Goal: Task Accomplishment & Management: Manage account settings

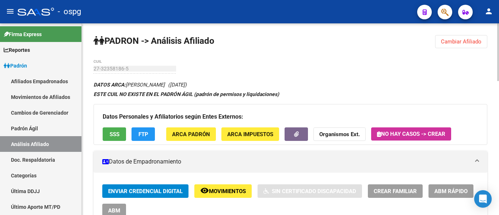
drag, startPoint x: 448, startPoint y: 39, endPoint x: 424, endPoint y: 45, distance: 24.4
click at [447, 40] on span "Cambiar Afiliado" at bounding box center [461, 41] width 41 height 7
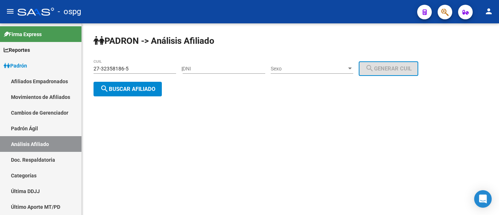
drag, startPoint x: 131, startPoint y: 70, endPoint x: 95, endPoint y: 70, distance: 36.2
click at [95, 70] on input "27-32358186-5" at bounding box center [135, 69] width 83 height 6
type input "2"
type input "20-29076257-0"
click at [118, 95] on button "search Buscar afiliado" at bounding box center [128, 89] width 68 height 15
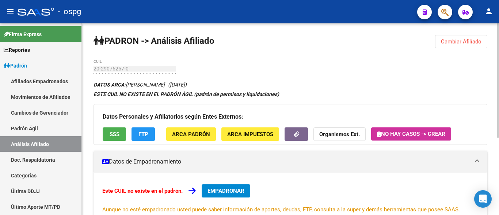
click at [136, 135] on button "FTP" at bounding box center [142, 134] width 23 height 14
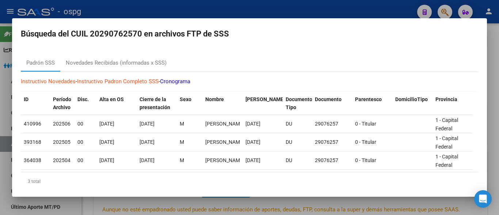
click at [114, 11] on div at bounding box center [249, 107] width 499 height 215
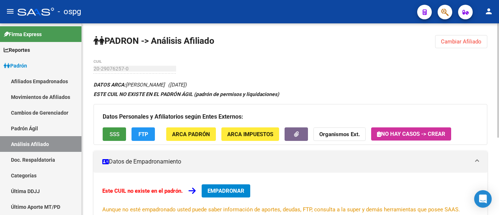
click at [111, 136] on span "SSS" at bounding box center [115, 134] width 10 height 7
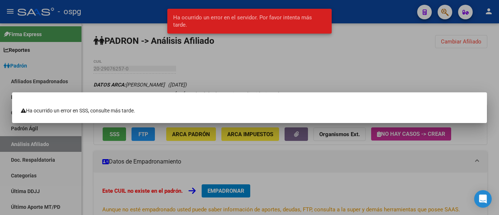
click at [269, 62] on div at bounding box center [249, 107] width 499 height 215
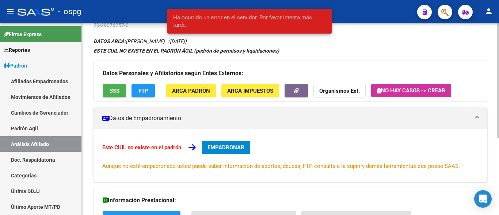
scroll to position [130, 0]
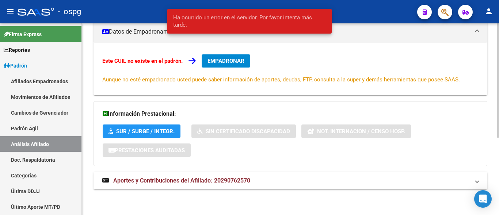
click at [186, 178] on span "Aportes y Contribuciones del Afiliado: 20290762570" at bounding box center [181, 180] width 137 height 7
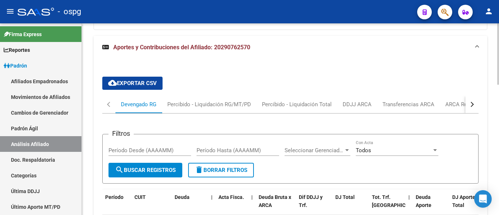
scroll to position [282, 0]
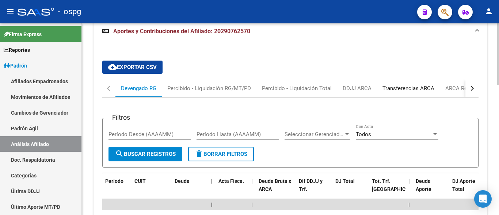
click at [409, 87] on div "Transferencias ARCA" at bounding box center [408, 88] width 52 height 8
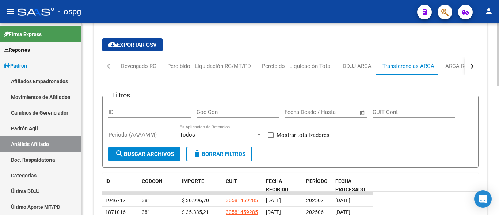
scroll to position [285, 0]
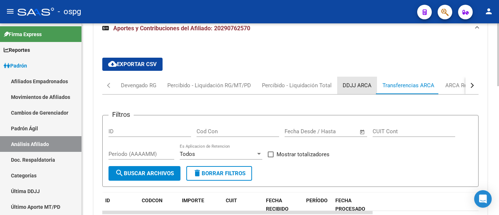
click at [354, 84] on div "DDJJ ARCA" at bounding box center [357, 85] width 29 height 8
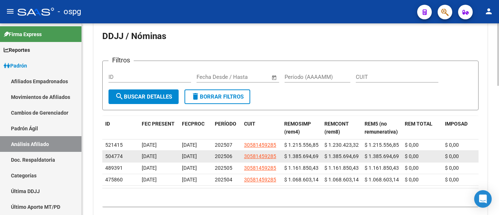
scroll to position [395, 0]
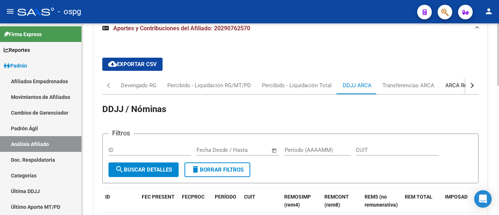
click at [451, 86] on div "ARCA Relaciones Laborales" at bounding box center [479, 85] width 68 height 8
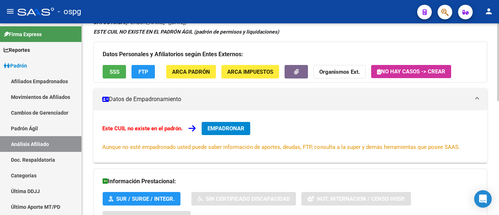
scroll to position [0, 0]
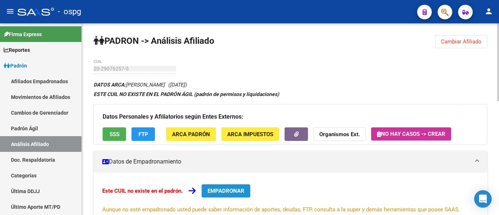
click at [218, 189] on span "EMPADRONAR" at bounding box center [225, 191] width 37 height 7
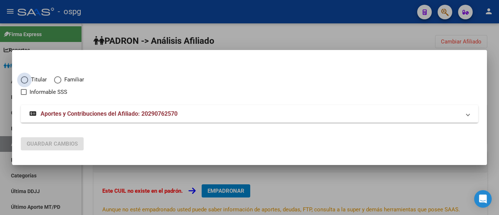
click at [26, 80] on span "Elija una opción" at bounding box center [24, 79] width 7 height 7
click at [26, 80] on input "Titular" at bounding box center [24, 79] width 7 height 7
radio input "true"
checkbox input "true"
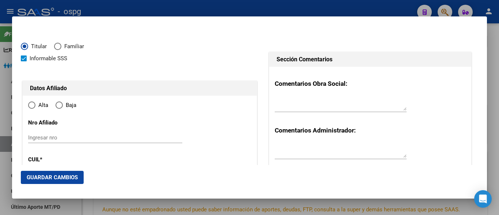
type input "20-29076257-0"
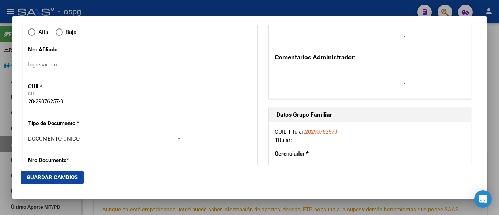
radio input "true"
type input "29076257"
type input "[PERSON_NAME]"
type input "[DATE]"
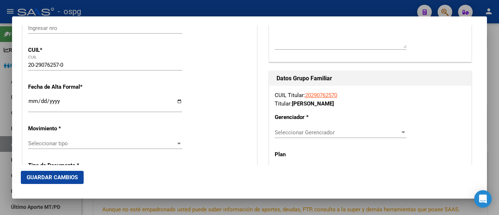
click at [35, 100] on input "Ingresar fecha" at bounding box center [105, 104] width 154 height 12
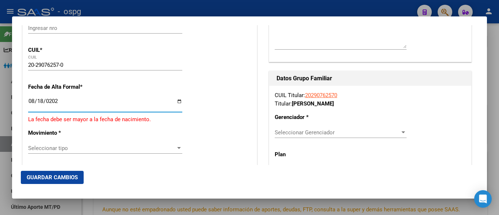
type input "[DATE]"
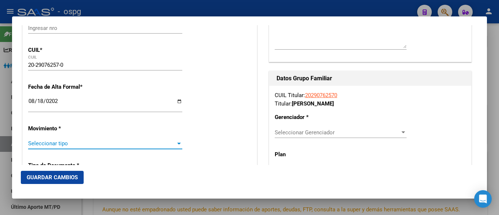
click at [32, 141] on span "Seleccionar tipo" at bounding box center [102, 143] width 148 height 7
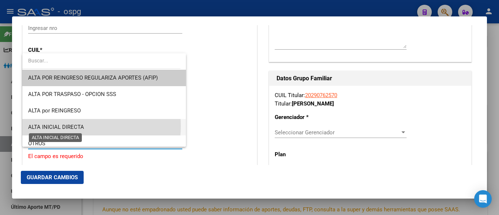
click at [69, 126] on span "ALTA INICIAL DIRECTA" at bounding box center [56, 127] width 56 height 7
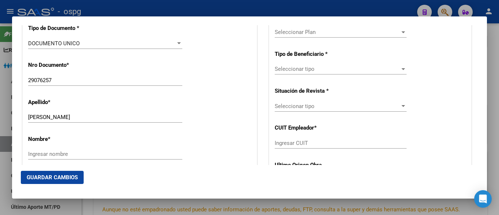
scroll to position [292, 0]
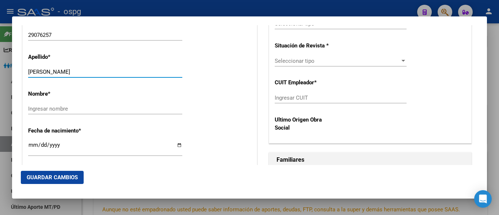
drag, startPoint x: 59, startPoint y: 71, endPoint x: 141, endPoint y: 76, distance: 81.6
click at [141, 76] on div "[PERSON_NAME] apellido" at bounding box center [105, 71] width 154 height 11
drag, startPoint x: 81, startPoint y: 75, endPoint x: 61, endPoint y: 70, distance: 20.6
click at [61, 70] on input "[PERSON_NAME]" at bounding box center [105, 72] width 154 height 7
drag, startPoint x: 60, startPoint y: 70, endPoint x: 108, endPoint y: 71, distance: 47.9
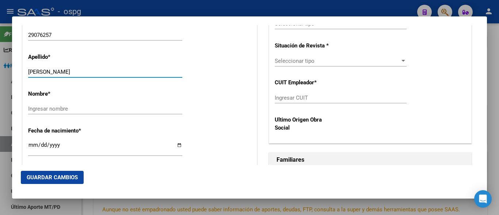
click at [108, 71] on input "[PERSON_NAME]" at bounding box center [105, 72] width 154 height 7
type input "[PERSON_NAME]"
click at [60, 107] on input "Ingresar nombre" at bounding box center [105, 109] width 154 height 7
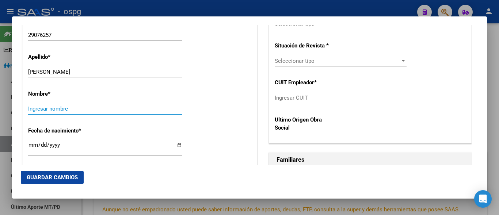
paste input "[PERSON_NAME]"
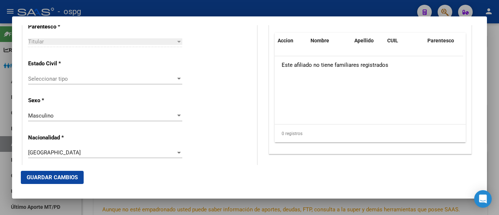
scroll to position [438, 0]
type input "[PERSON_NAME]"
click at [52, 84] on div "Seleccionar tipo Seleccionar tipo" at bounding box center [105, 78] width 154 height 11
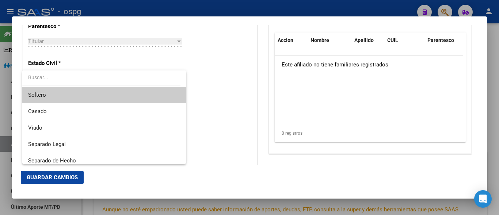
click at [46, 100] on span "Soltero" at bounding box center [104, 95] width 152 height 16
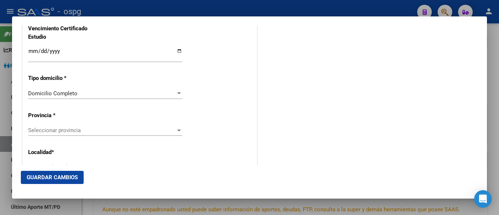
scroll to position [657, 0]
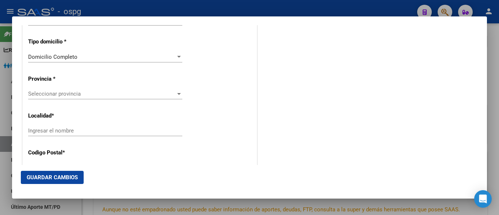
click at [60, 90] on div "Seleccionar provincia Seleccionar provincia" at bounding box center [105, 93] width 154 height 11
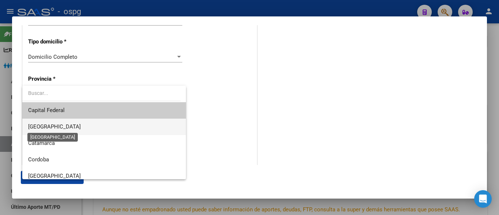
click at [45, 127] on span "[GEOGRAPHIC_DATA]" at bounding box center [54, 126] width 53 height 7
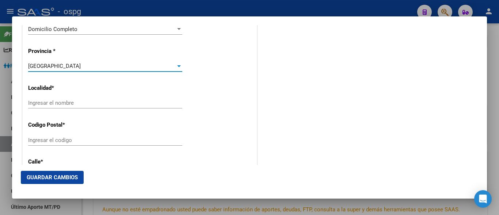
scroll to position [730, 0]
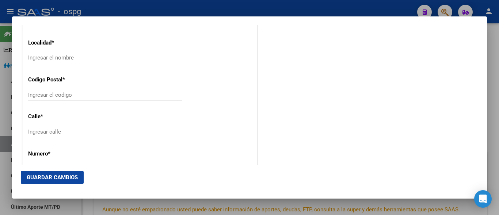
click at [54, 62] on div "Ingresar el nombre" at bounding box center [105, 57] width 154 height 11
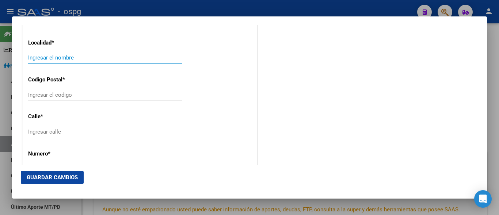
click at [57, 60] on input "Ingresar el nombre" at bounding box center [105, 57] width 154 height 7
type input "LA FERRERE"
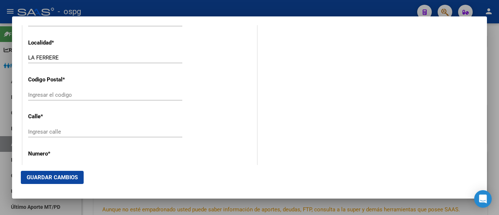
click at [89, 95] on input "Ingresar el codigo" at bounding box center [105, 95] width 154 height 7
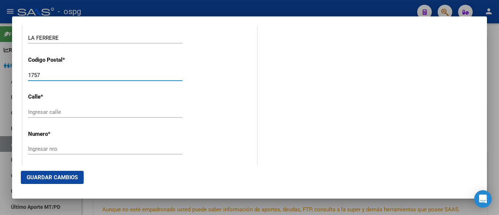
scroll to position [767, 0]
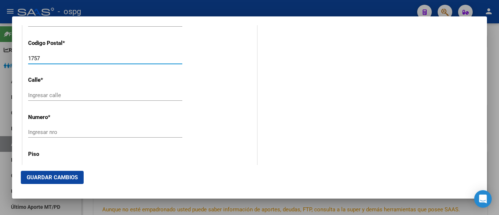
type input "1757"
click at [65, 97] on input "Ingresar calle" at bounding box center [105, 95] width 154 height 7
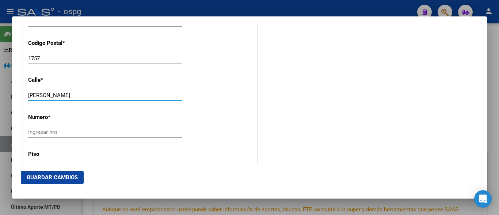
type input "[PERSON_NAME]"
click at [79, 136] on div "Ingresar nro" at bounding box center [105, 132] width 154 height 11
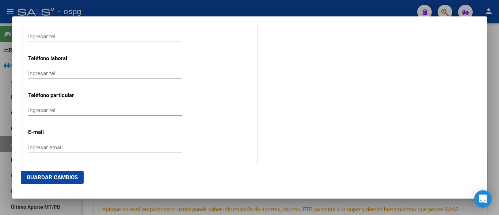
scroll to position [986, 0]
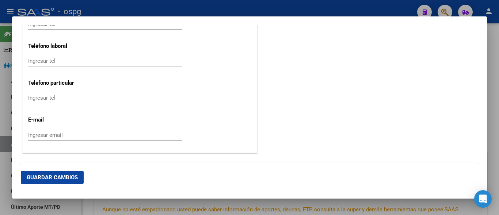
type input "4200"
drag, startPoint x: 41, startPoint y: 140, endPoint x: 42, endPoint y: 136, distance: 4.1
click at [41, 140] on div "Ingresar email" at bounding box center [105, 135] width 154 height 11
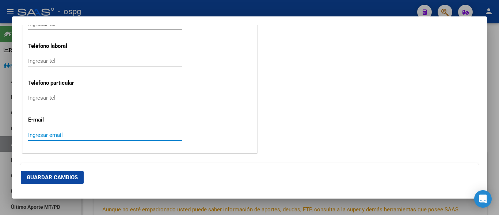
paste input "[EMAIL_ADDRESS][DOMAIN_NAME]"
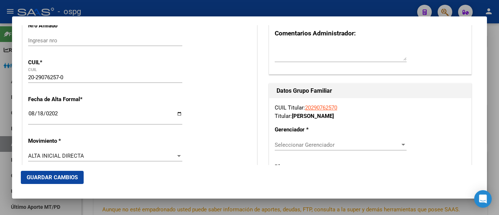
scroll to position [110, 0]
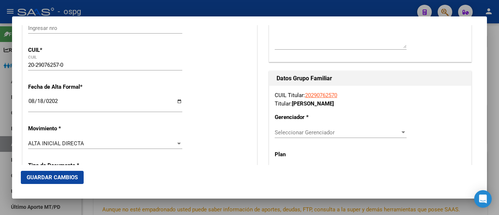
type input "[EMAIL_ADDRESS][DOMAIN_NAME]"
click at [289, 127] on div "Seleccionar Gerenciador Seleccionar Gerenciador" at bounding box center [341, 132] width 132 height 11
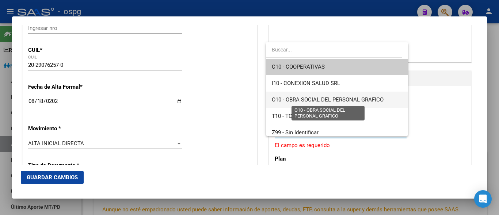
click at [314, 96] on span "O10 - OBRA SOCIAL DEL PERSONAL GRAFICO" at bounding box center [337, 100] width 130 height 16
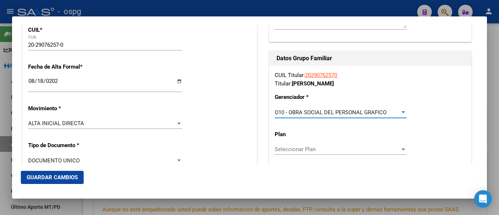
scroll to position [219, 0]
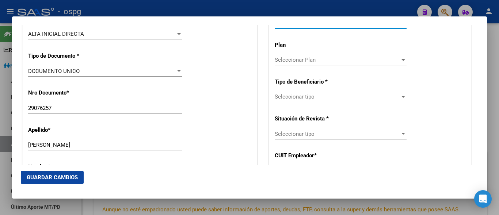
click at [291, 97] on span "Seleccionar tipo" at bounding box center [337, 97] width 125 height 7
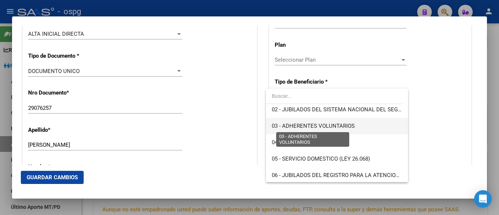
scroll to position [0, 0]
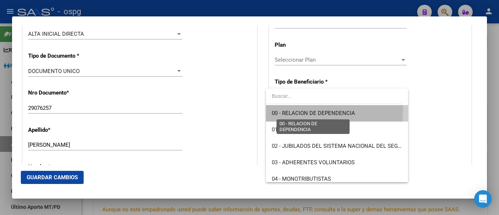
click at [303, 111] on span "00 - RELACION DE DEPENDENCIA" at bounding box center [313, 113] width 83 height 7
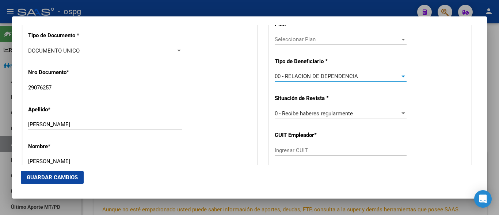
scroll to position [256, 0]
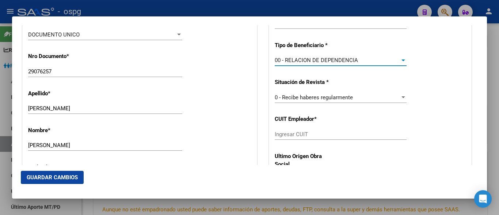
type input "30-58145928-5"
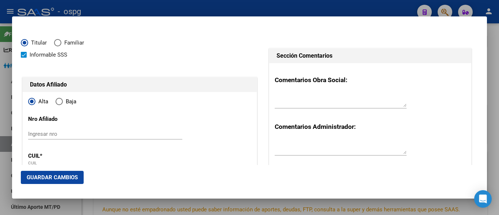
scroll to position [0, 0]
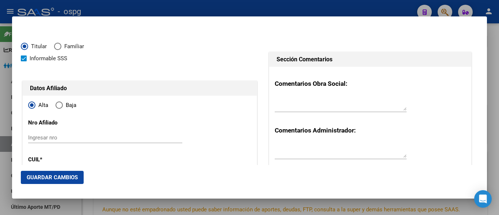
click at [32, 179] on span "Guardar Cambios" at bounding box center [52, 177] width 51 height 7
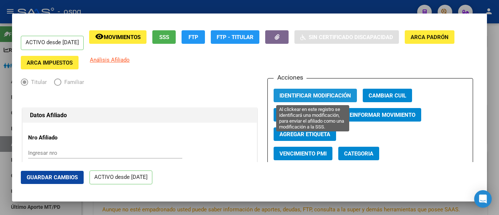
click at [289, 95] on span "Identificar Modificación" at bounding box center [315, 95] width 72 height 7
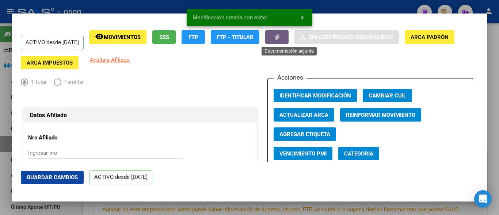
click at [285, 38] on button "button" at bounding box center [276, 37] width 23 height 14
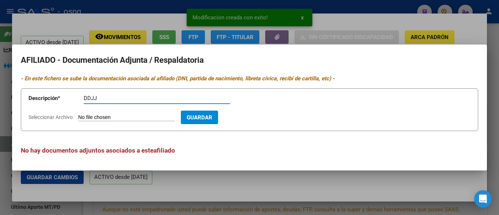
type input "DDJJ"
click at [92, 116] on input "Seleccionar Archivo" at bounding box center [126, 117] width 97 height 7
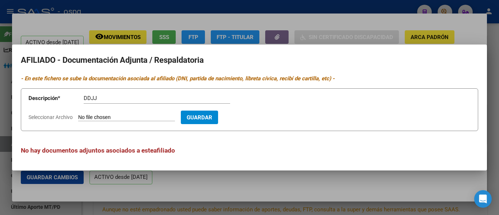
type input "C:\fakepath\DDJJ [PERSON_NAME].jpg"
click at [255, 114] on span "Guardar" at bounding box center [242, 117] width 26 height 7
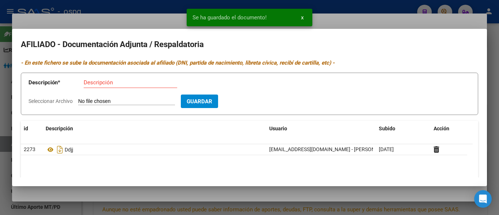
click at [89, 84] on input "Descripción" at bounding box center [131, 82] width 94 height 7
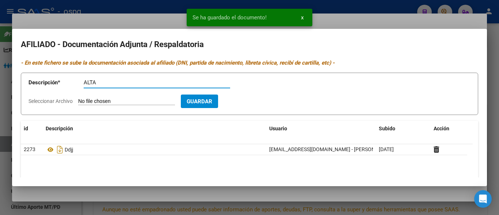
type input "ALTA"
click at [83, 102] on input "Seleccionar Archivo" at bounding box center [126, 101] width 97 height 7
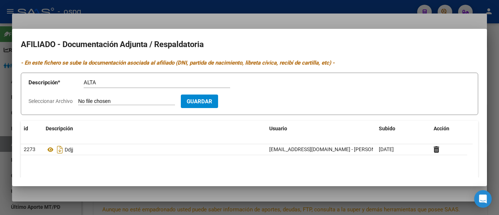
type input "C:\fakepath\[PERSON_NAME].jpg"
click at [248, 104] on span "Guardar" at bounding box center [242, 101] width 26 height 7
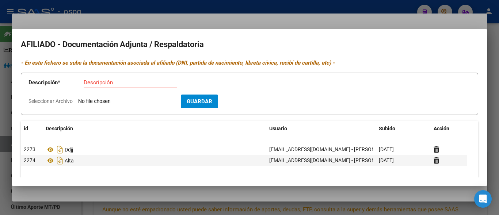
click at [90, 84] on input "Descripción" at bounding box center [131, 82] width 94 height 7
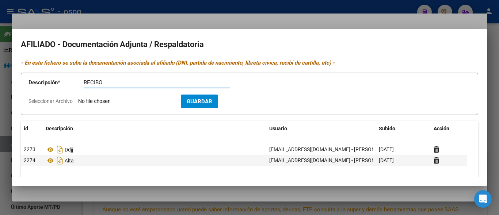
type input "RECIBO"
click at [97, 99] on input "Seleccionar Archivo" at bounding box center [126, 101] width 97 height 7
type input "C:\fakepath\RECIBO [PERSON_NAME].jpg"
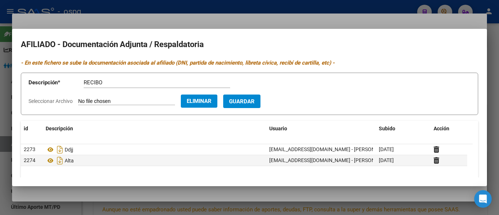
click at [250, 102] on span "Guardar" at bounding box center [242, 101] width 26 height 7
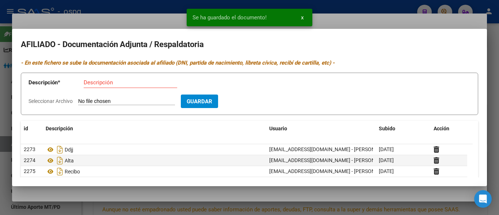
click at [90, 84] on input "Descripción" at bounding box center [131, 82] width 94 height 7
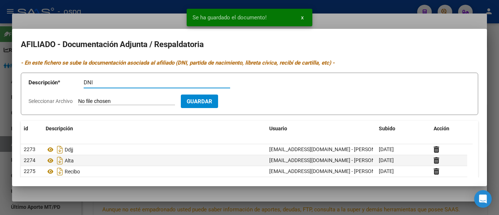
type input "DNI"
click at [111, 100] on input "Seleccionar Archivo" at bounding box center [126, 101] width 97 height 7
type input "C:\fakepath\DNI F O.jpg"
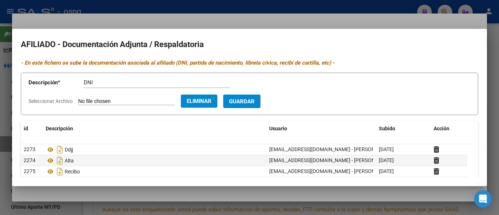
click at [251, 99] on span "Guardar" at bounding box center [242, 101] width 26 height 7
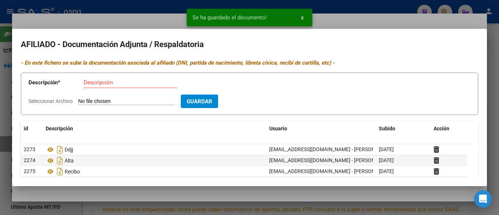
click at [111, 85] on input "Descripción" at bounding box center [131, 82] width 94 height 7
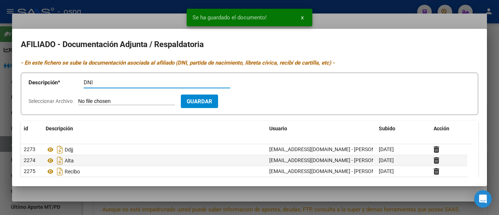
type input "DNI"
click at [103, 101] on input "Seleccionar Archivo" at bounding box center [126, 101] width 97 height 7
type input "C:\fakepath\DNI [PERSON_NAME].jpg"
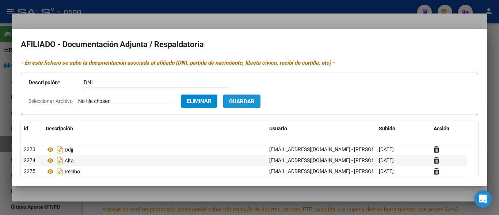
click at [252, 106] on button "Guardar" at bounding box center [241, 102] width 37 height 14
click at [100, 23] on div at bounding box center [249, 107] width 499 height 215
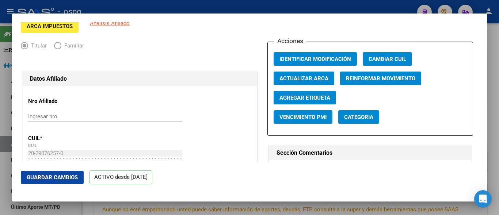
scroll to position [73, 0]
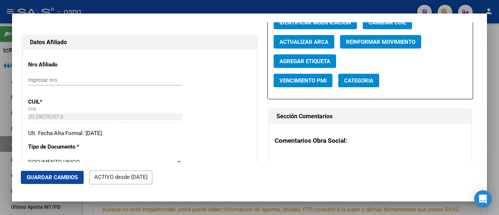
drag, startPoint x: 61, startPoint y: 175, endPoint x: 57, endPoint y: 173, distance: 4.4
click at [57, 173] on button "Guardar Cambios" at bounding box center [52, 177] width 63 height 13
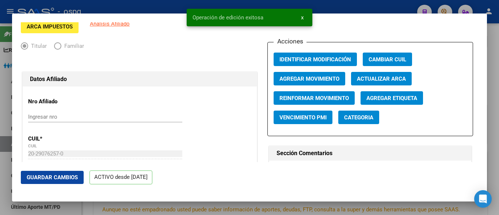
scroll to position [0, 0]
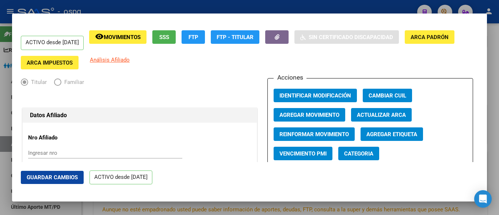
click at [306, 9] on div at bounding box center [249, 107] width 499 height 215
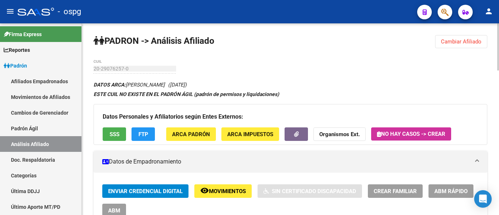
click at [459, 43] on span "Cambiar Afiliado" at bounding box center [461, 41] width 41 height 7
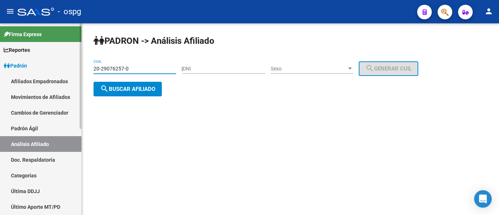
drag, startPoint x: 127, startPoint y: 67, endPoint x: 60, endPoint y: 61, distance: 68.2
click at [53, 64] on mat-sidenav-container "Firma Express Reportes Ingresos Devengados Análisis Histórico Detalles Transfer…" at bounding box center [249, 119] width 499 height 192
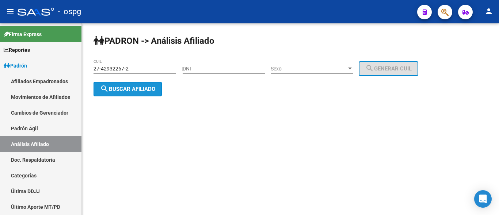
click at [115, 84] on button "search Buscar afiliado" at bounding box center [128, 89] width 68 height 15
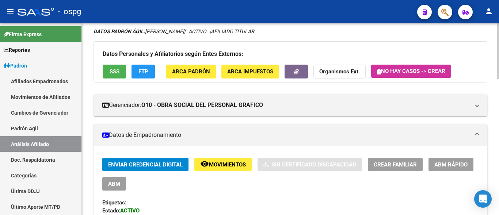
scroll to position [37, 0]
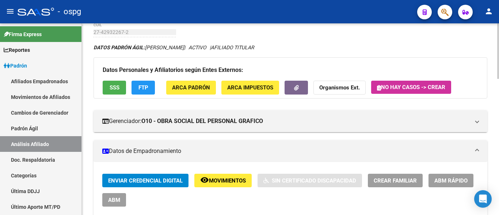
click at [115, 90] on span "SSS" at bounding box center [115, 88] width 10 height 7
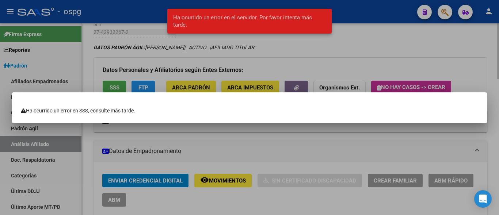
drag, startPoint x: 134, startPoint y: 79, endPoint x: 137, endPoint y: 83, distance: 4.5
click at [137, 83] on div at bounding box center [249, 107] width 499 height 215
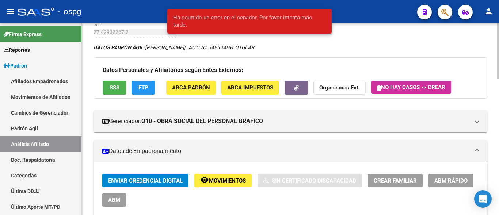
click at [140, 87] on span "FTP" at bounding box center [143, 88] width 10 height 7
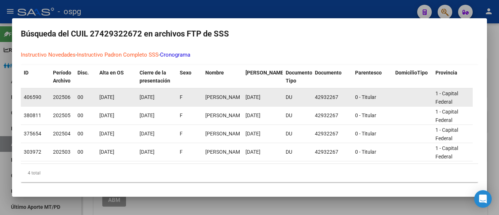
scroll to position [0, 0]
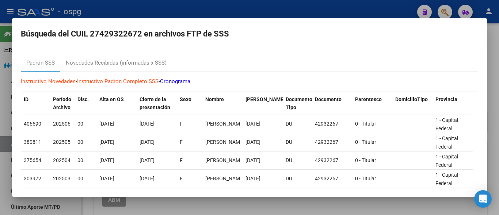
click at [204, 6] on div at bounding box center [249, 107] width 499 height 215
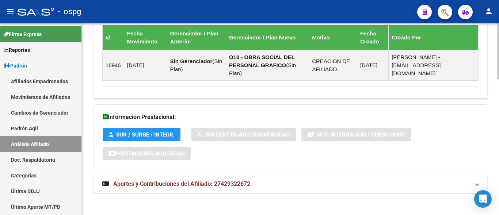
scroll to position [471, 0]
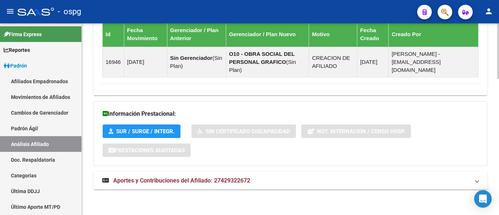
click at [213, 182] on span "Aportes y Contribuciones del Afiliado: 27429322672" at bounding box center [181, 180] width 137 height 7
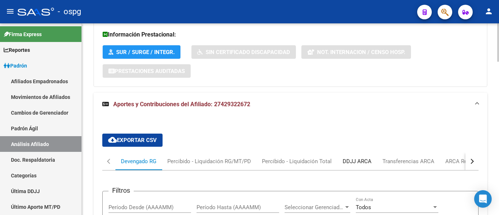
click at [352, 161] on div "DDJJ ARCA" at bounding box center [357, 161] width 29 height 8
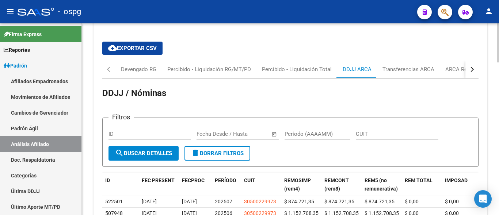
scroll to position [639, 0]
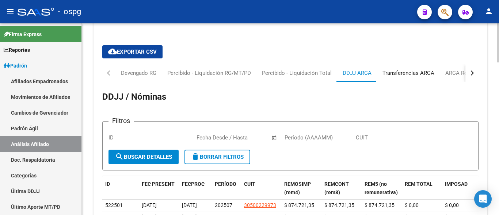
click at [412, 70] on div "Transferencias ARCA" at bounding box center [408, 73] width 52 height 8
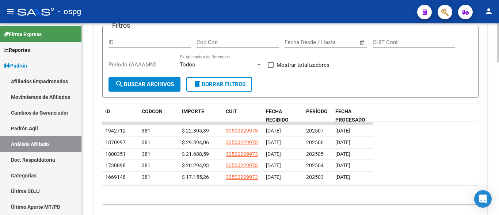
scroll to position [722, 0]
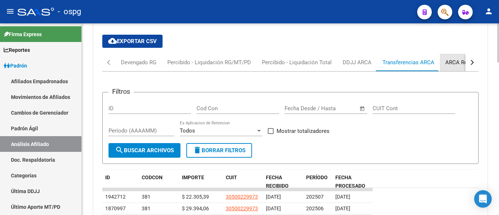
click at [452, 68] on div "ARCA Relaciones Laborales" at bounding box center [479, 63] width 79 height 18
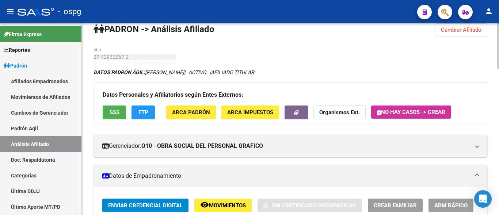
scroll to position [0, 0]
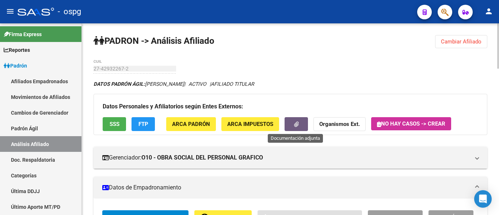
click at [295, 125] on icon "button" at bounding box center [296, 124] width 5 height 5
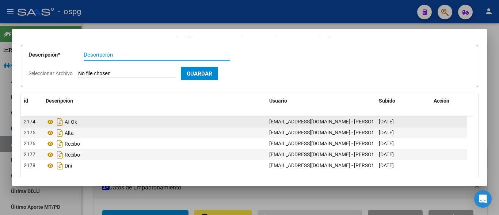
scroll to position [59, 0]
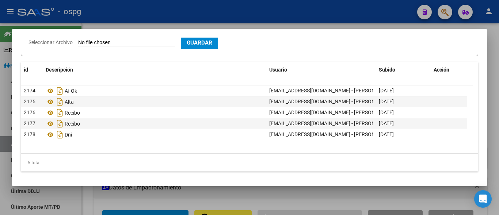
click at [227, 18] on div at bounding box center [249, 107] width 499 height 215
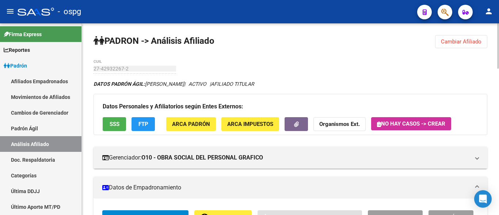
click at [443, 44] on span "Cambiar Afiliado" at bounding box center [461, 41] width 41 height 7
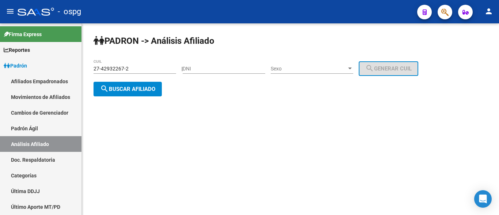
drag, startPoint x: 141, startPoint y: 64, endPoint x: 85, endPoint y: 69, distance: 55.7
click at [85, 69] on div "PADRON -> Análisis Afiliado 27-42932267-2 CUIL | DNI Sexo Sexo search Generar C…" at bounding box center [290, 71] width 417 height 96
drag, startPoint x: 131, startPoint y: 65, endPoint x: 137, endPoint y: 70, distance: 7.2
click at [124, 70] on div "27-42932267-2 CUIL" at bounding box center [135, 66] width 83 height 15
drag, startPoint x: 125, startPoint y: 71, endPoint x: 73, endPoint y: 72, distance: 52.2
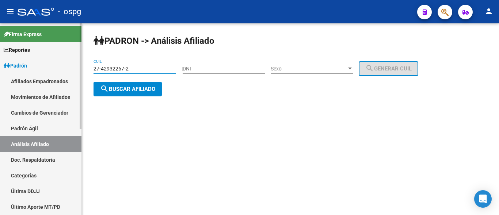
click at [74, 72] on mat-sidenav-container "Firma Express Reportes Ingresos Devengados Análisis Histórico Detalles Transfer…" at bounding box center [249, 119] width 499 height 192
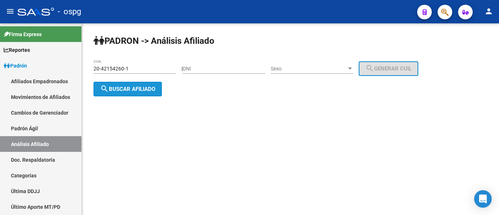
click at [138, 91] on button "search Buscar afiliado" at bounding box center [128, 89] width 68 height 15
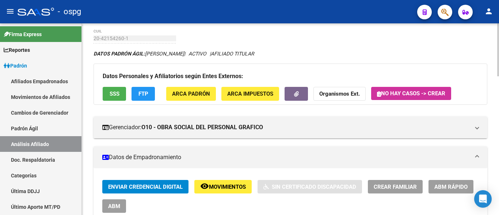
scroll to position [73, 0]
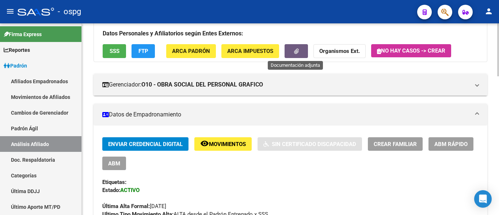
click at [296, 56] on button "button" at bounding box center [296, 51] width 23 height 14
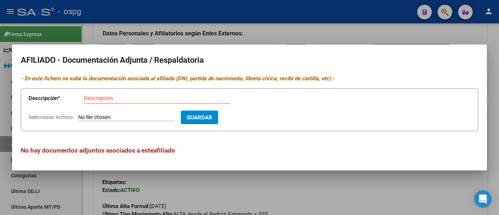
click at [251, 27] on div at bounding box center [249, 107] width 499 height 215
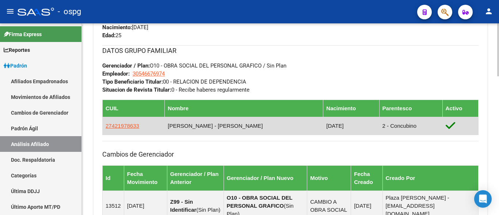
scroll to position [402, 0]
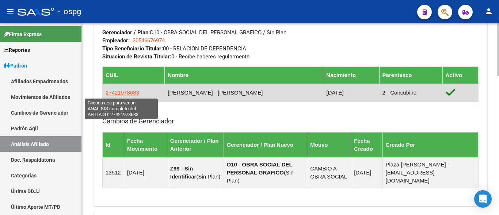
click at [121, 95] on span "27421978633" at bounding box center [123, 92] width 34 height 6
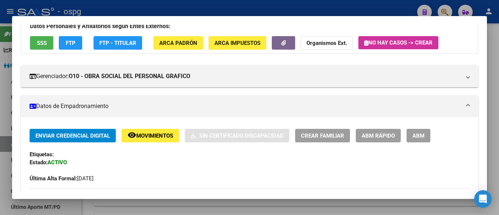
scroll to position [73, 0]
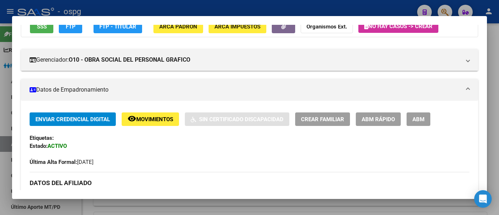
click at [282, 33] on button "button" at bounding box center [283, 27] width 23 height 14
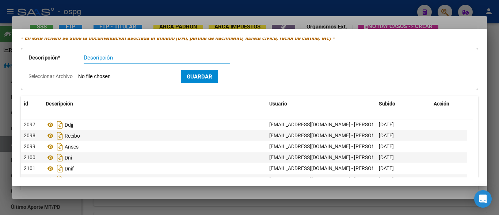
scroll to position [59, 0]
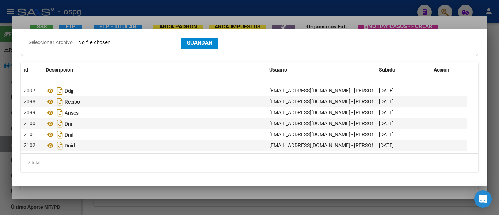
click at [177, 15] on div at bounding box center [249, 107] width 499 height 215
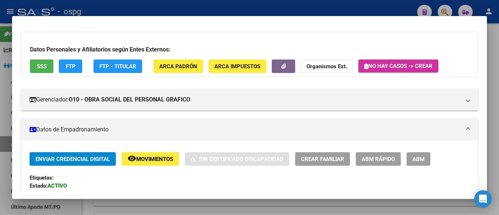
scroll to position [0, 0]
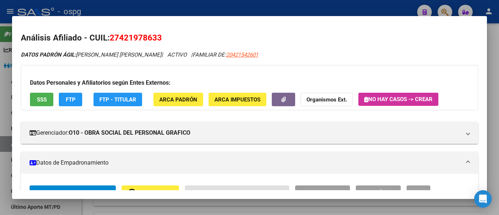
click at [371, 7] on div at bounding box center [249, 107] width 499 height 215
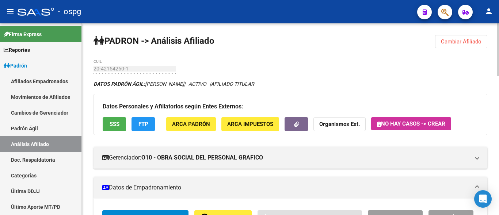
click at [459, 40] on span "Cambiar Afiliado" at bounding box center [461, 41] width 41 height 7
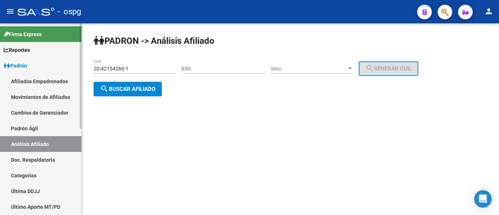
drag, startPoint x: 134, startPoint y: 69, endPoint x: 57, endPoint y: 69, distance: 76.7
click at [57, 69] on mat-sidenav-container "Firma Express Reportes Ingresos Devengados Análisis Histórico Detalles Transfer…" at bounding box center [249, 119] width 499 height 192
type input "20-28201503-0"
click at [122, 87] on span "search Buscar afiliado" at bounding box center [127, 89] width 55 height 7
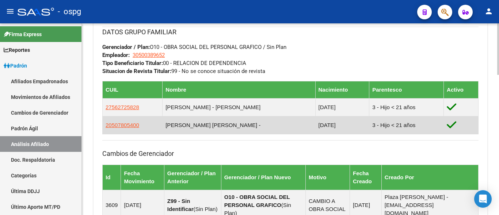
scroll to position [396, 0]
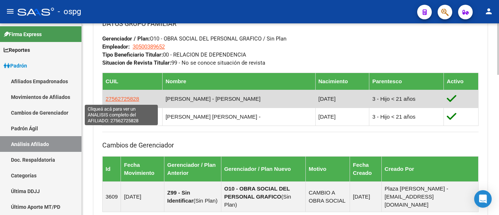
click at [121, 101] on span "27562725828" at bounding box center [123, 99] width 34 height 6
type textarea "27562725828"
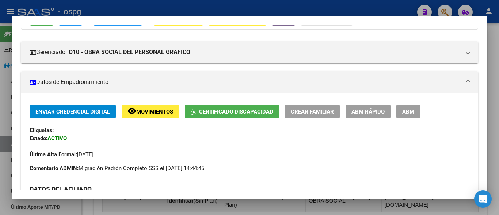
scroll to position [73, 0]
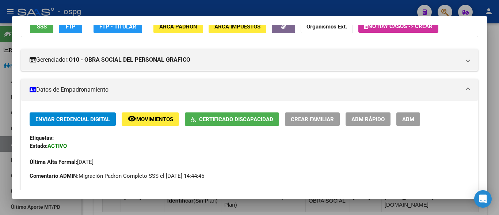
click at [233, 120] on span "Certificado Discapacidad" at bounding box center [236, 119] width 74 height 7
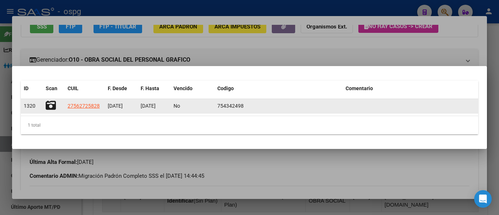
click at [48, 103] on icon at bounding box center [51, 105] width 10 height 10
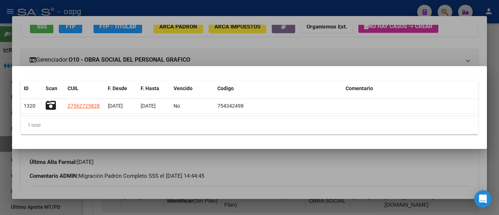
click at [310, 42] on div at bounding box center [249, 107] width 499 height 215
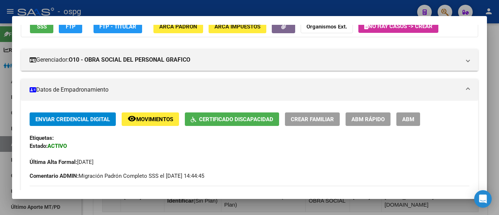
scroll to position [0, 0]
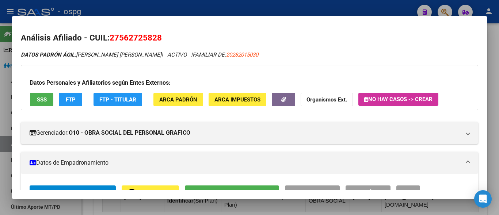
click at [386, 9] on div at bounding box center [249, 107] width 499 height 215
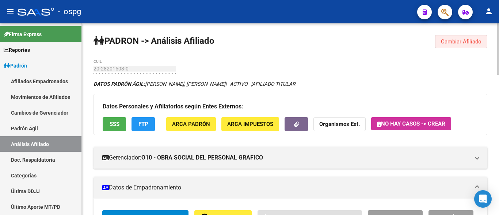
click at [451, 35] on button "Cambiar Afiliado" at bounding box center [461, 41] width 52 height 13
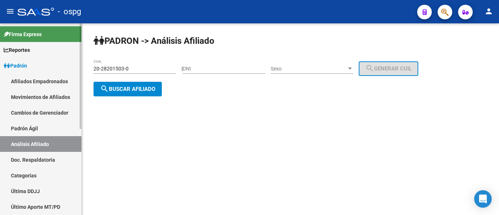
drag, startPoint x: 143, startPoint y: 72, endPoint x: 70, endPoint y: 65, distance: 73.7
click at [70, 65] on mat-sidenav-container "Firma Express Reportes Ingresos Devengados Análisis Histórico Detalles Transfer…" at bounding box center [249, 119] width 499 height 192
drag, startPoint x: 115, startPoint y: 134, endPoint x: 102, endPoint y: 111, distance: 26.4
click at [115, 132] on mat-sidenav-content "PADRON -> Análisis Afiliado 20-28201503-0 CUIL | DNI Sexo Sexo search Generar C…" at bounding box center [290, 119] width 417 height 192
drag, startPoint x: 130, startPoint y: 68, endPoint x: 93, endPoint y: 68, distance: 37.6
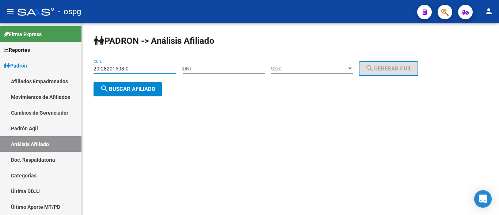
click at [93, 68] on div "PADRON -> Análisis Afiliado 20-28201503-0 CUIL | DNI Sexo Sexo search Generar C…" at bounding box center [290, 71] width 417 height 96
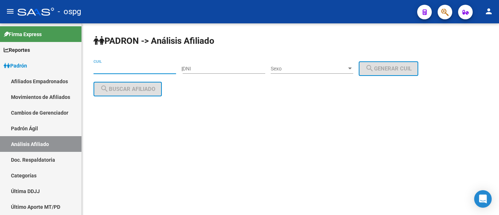
paste input "27-56272582-8"
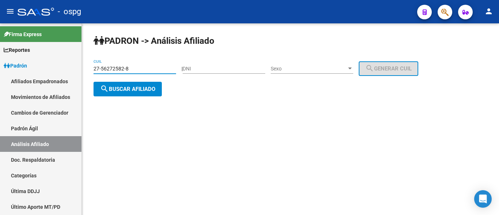
type input "27-56272582-8"
drag, startPoint x: 136, startPoint y: 98, endPoint x: 135, endPoint y: 92, distance: 5.9
click at [136, 96] on div "PADRON -> Análisis Afiliado 27-56272582-8 CUIL | DNI Sexo Sexo search Generar C…" at bounding box center [290, 71] width 417 height 96
click at [135, 92] on button "search Buscar afiliado" at bounding box center [128, 89] width 68 height 15
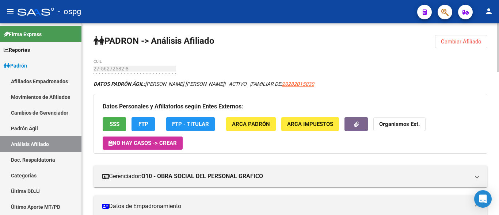
drag, startPoint x: 446, startPoint y: 46, endPoint x: 395, endPoint y: 45, distance: 50.4
click at [445, 45] on button "Cambiar Afiliado" at bounding box center [461, 41] width 52 height 13
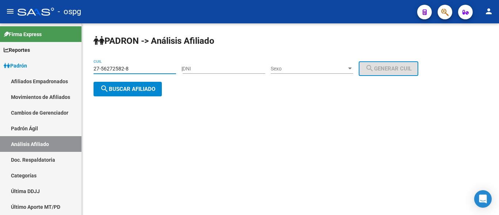
drag, startPoint x: 140, startPoint y: 68, endPoint x: 86, endPoint y: 75, distance: 54.1
click at [87, 74] on div "PADRON -> Análisis Afiliado 27-56272582-8 CUIL | DNI Sexo Sexo search Generar C…" at bounding box center [290, 71] width 417 height 96
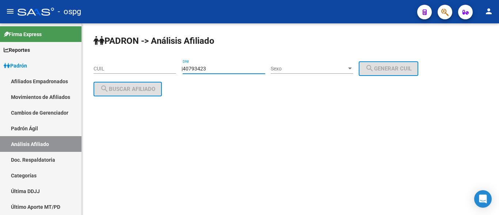
type input "40793423"
click at [314, 71] on span "Sexo" at bounding box center [309, 69] width 76 height 6
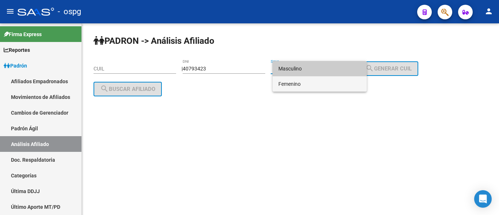
click at [294, 84] on span "Femenino" at bounding box center [319, 83] width 83 height 15
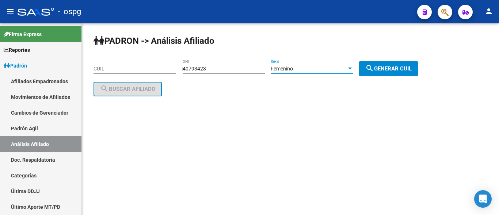
click at [374, 71] on mat-icon "search" at bounding box center [369, 68] width 9 height 9
type input "27-40793423-2"
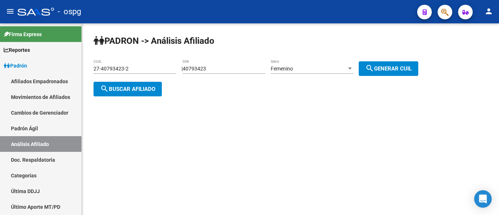
click at [149, 90] on span "search Buscar afiliado" at bounding box center [127, 89] width 55 height 7
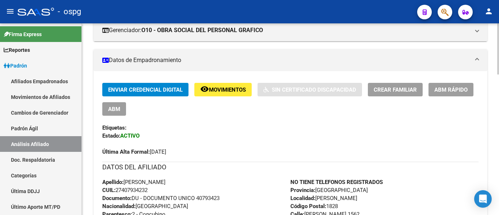
scroll to position [73, 0]
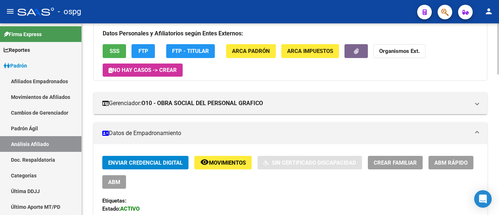
click at [354, 53] on icon "button" at bounding box center [356, 51] width 5 height 5
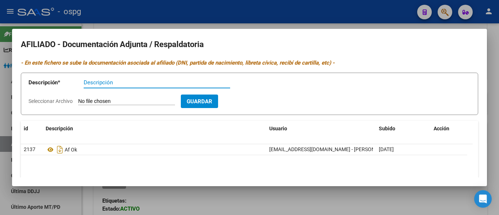
click at [217, 12] on div at bounding box center [249, 107] width 499 height 215
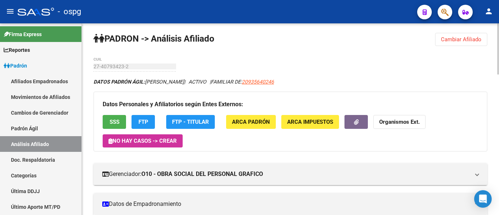
scroll to position [0, 0]
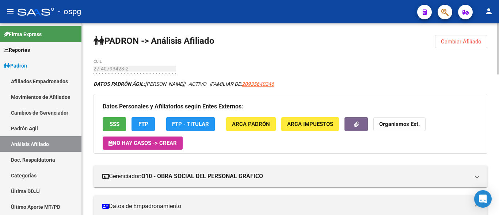
drag, startPoint x: 442, startPoint y: 43, endPoint x: 309, endPoint y: 43, distance: 133.3
click at [441, 43] on span "Cambiar Afiliado" at bounding box center [461, 41] width 41 height 7
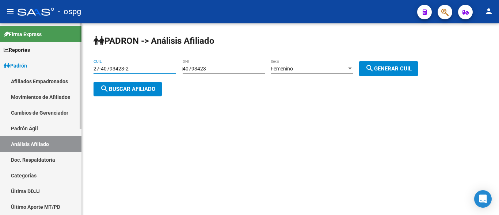
drag, startPoint x: 132, startPoint y: 68, endPoint x: 38, endPoint y: 71, distance: 93.9
click at [39, 70] on mat-sidenav-container "Firma Express Reportes Ingresos Devengados Análisis Histórico Detalles Transfer…" at bounding box center [249, 119] width 499 height 192
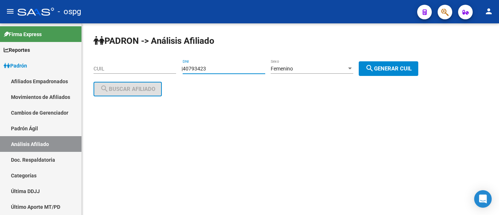
drag, startPoint x: 191, startPoint y: 66, endPoint x: 160, endPoint y: 68, distance: 31.1
click at [163, 67] on app-analisis-afiliado "PADRON -> Análisis Afiliado CUIL | 40793423 DNI Femenino Sexo search Generar CU…" at bounding box center [259, 79] width 330 height 26
type input "46693133"
click at [333, 67] on div "Femenino" at bounding box center [309, 69] width 76 height 6
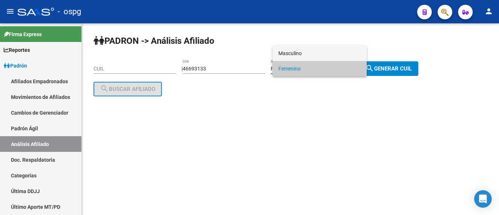
click at [326, 55] on span "Masculino" at bounding box center [319, 53] width 83 height 15
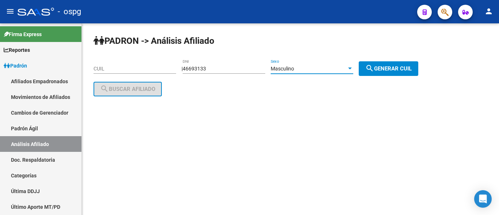
click at [396, 69] on span "search Generar CUIL" at bounding box center [388, 68] width 46 height 7
type input "20-46693133-1"
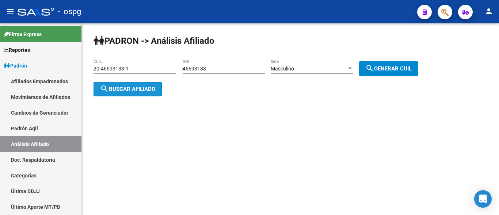
click at [140, 93] on button "search Buscar afiliado" at bounding box center [128, 89] width 68 height 15
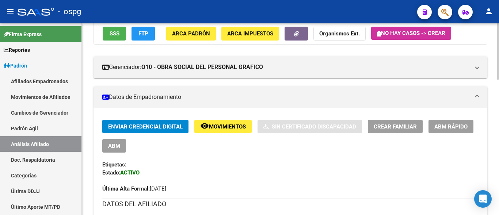
scroll to position [73, 0]
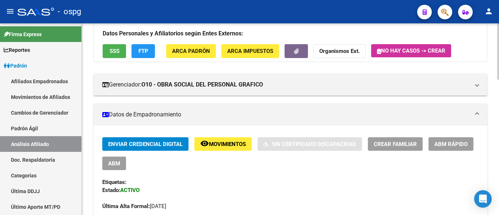
click at [293, 59] on div "Datos Personales y Afiliatorios según Entes Externos: SSS FTP ARCA Padrón ARCA …" at bounding box center [291, 41] width 394 height 41
click at [305, 53] on button "button" at bounding box center [296, 51] width 23 height 14
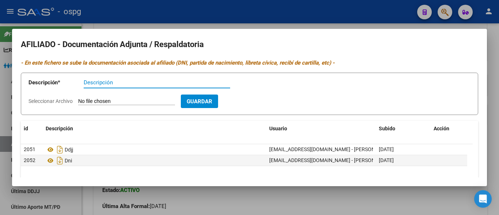
click at [233, 20] on div at bounding box center [249, 107] width 499 height 215
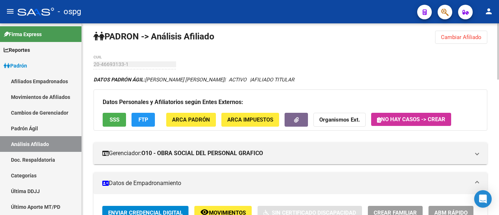
scroll to position [0, 0]
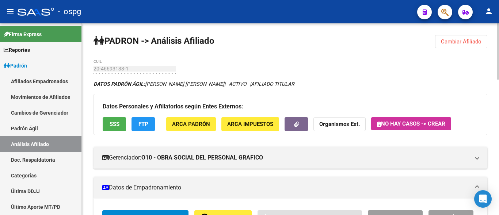
click at [454, 40] on span "Cambiar Afiliado" at bounding box center [461, 41] width 41 height 7
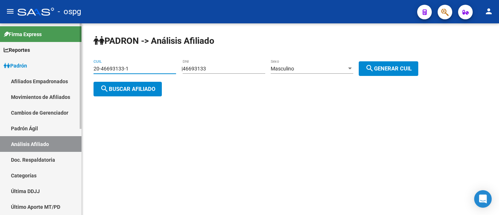
drag, startPoint x: 139, startPoint y: 70, endPoint x: 58, endPoint y: 75, distance: 81.2
click at [58, 74] on mat-sidenav-container "Firma Express Reportes Ingresos Devengados Análisis Histórico Detalles Transfer…" at bounding box center [249, 119] width 499 height 192
type input "27-45518403-2"
click at [135, 90] on span "search Buscar afiliado" at bounding box center [127, 89] width 55 height 7
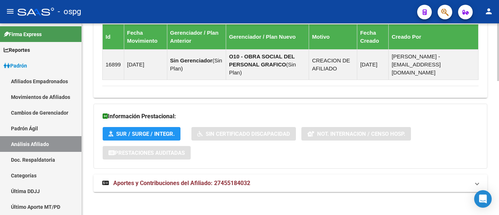
scroll to position [447, 0]
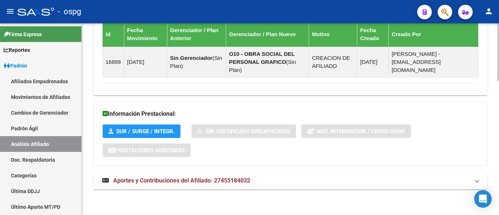
click at [172, 181] on span "Aportes y Contribuciones del Afiliado: 27455184032" at bounding box center [181, 180] width 137 height 7
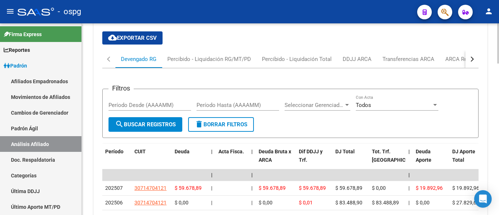
scroll to position [614, 0]
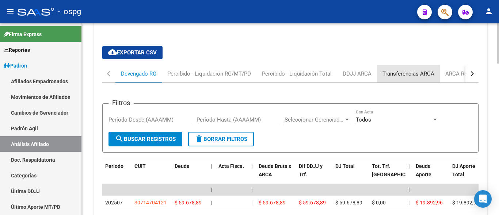
click at [416, 76] on div "Transferencias ARCA" at bounding box center [408, 74] width 52 height 8
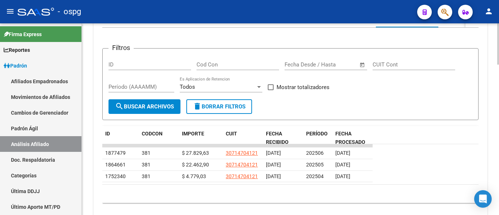
scroll to position [687, 0]
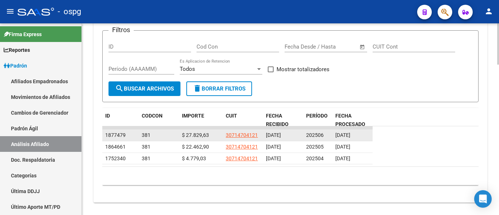
click at [241, 139] on app-link-go-to "30714704121" at bounding box center [242, 135] width 32 height 8
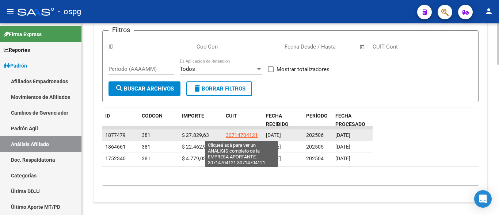
click at [242, 136] on span "30714704121" at bounding box center [242, 135] width 32 height 6
type textarea "30714704121"
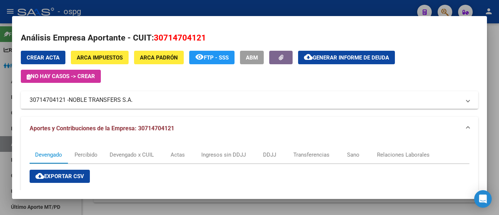
click at [233, 4] on div at bounding box center [249, 107] width 499 height 215
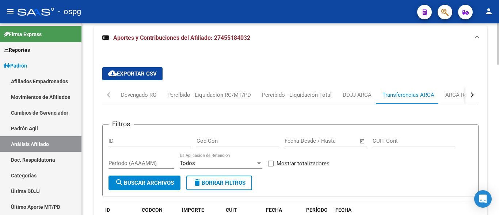
scroll to position [577, 0]
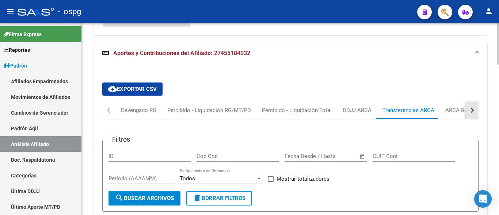
click at [466, 113] on button "button" at bounding box center [471, 111] width 13 height 18
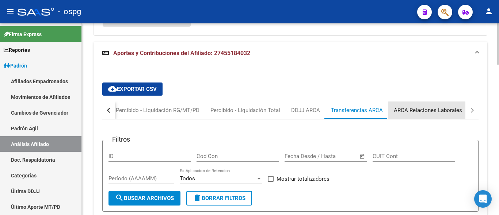
click at [438, 114] on div "ARCA Relaciones Laborales" at bounding box center [428, 110] width 68 height 8
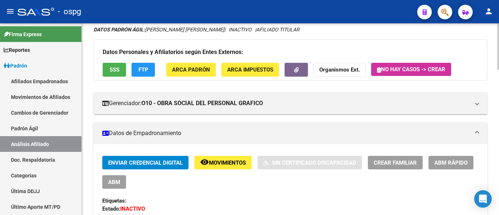
scroll to position [51, 0]
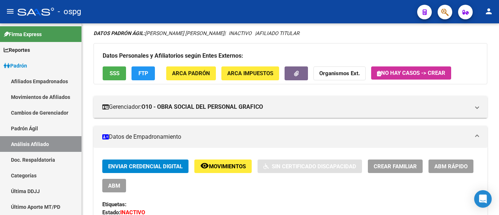
click at [123, 189] on button "ABM" at bounding box center [114, 186] width 24 height 14
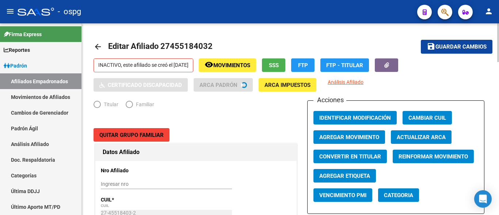
radio input "true"
type input "30-71470412-1"
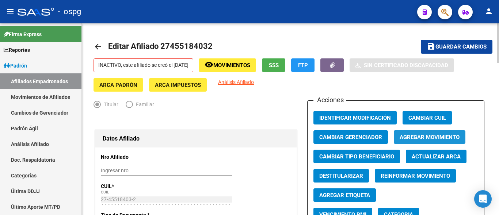
click at [414, 135] on span "Agregar Movimiento" at bounding box center [430, 137] width 60 height 7
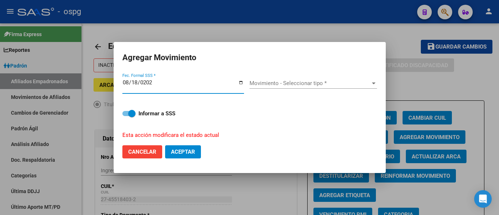
type input "[DATE]"
click at [267, 79] on div "Movimiento - Seleccionar tipo * Movimiento - Seleccionar tipo *" at bounding box center [312, 83] width 127 height 11
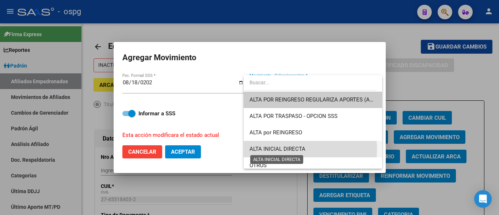
click at [280, 150] on span "ALTA INICIAL DIRECTA" at bounding box center [277, 149] width 56 height 7
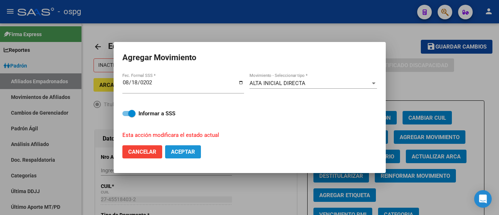
click at [183, 156] on button "Aceptar" at bounding box center [183, 151] width 36 height 13
checkbox input "false"
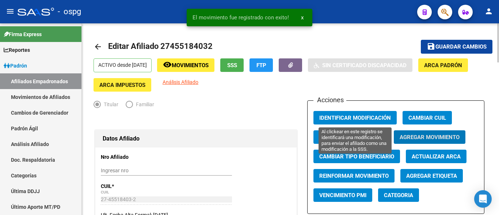
click at [338, 119] on span "Identificar Modificación" at bounding box center [355, 118] width 72 height 7
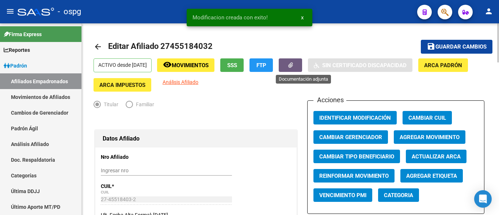
click at [302, 68] on button "button" at bounding box center [290, 65] width 23 height 14
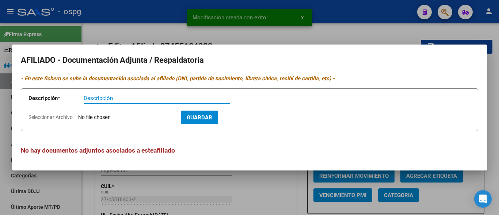
type input "a"
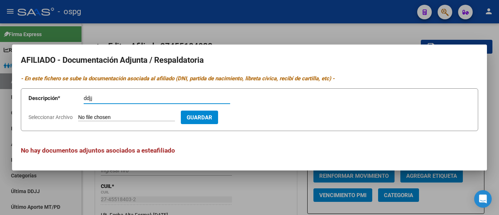
type input "ddjj"
click at [96, 117] on input "Seleccionar Archivo" at bounding box center [126, 117] width 97 height 7
type input "C:\fakepath\Declaración Juarada de [PERSON_NAME].jpg"
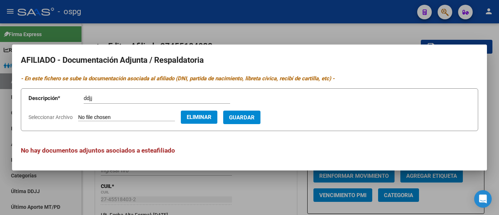
click at [255, 118] on span "Guardar" at bounding box center [242, 117] width 26 height 7
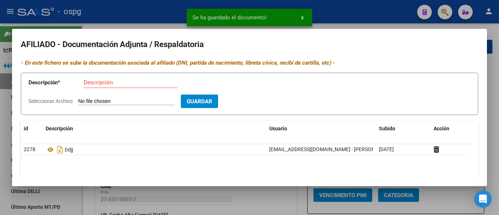
click at [91, 83] on input "Descripción" at bounding box center [131, 82] width 94 height 7
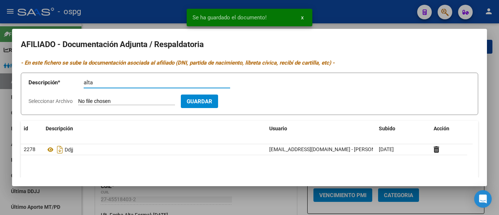
type input "alta"
click at [85, 100] on input "Seleccionar Archivo" at bounding box center [126, 101] width 97 height 7
type input "C:\fakepath\Alta de [PERSON_NAME].jpg"
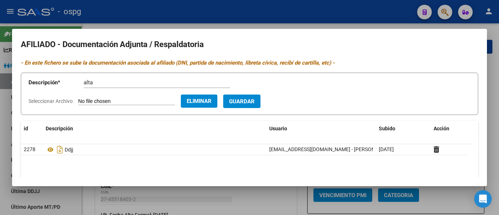
click at [251, 103] on span "Guardar" at bounding box center [242, 101] width 26 height 7
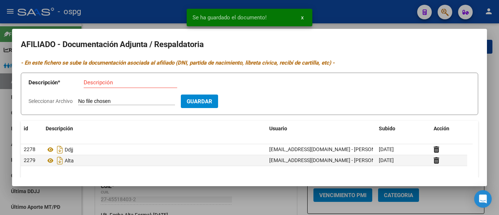
click at [100, 84] on input "Descripción" at bounding box center [131, 82] width 94 height 7
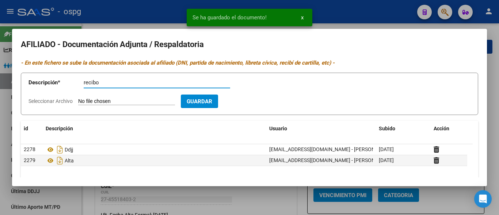
type input "recibo"
click at [80, 99] on input "Seleccionar Archivo" at bounding box center [126, 101] width 97 height 7
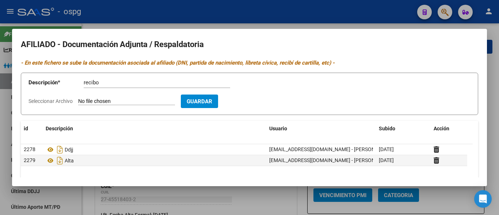
type input "C:\fakepath\Recibo de [PERSON_NAME].jpg"
click at [255, 102] on span "Guardar" at bounding box center [242, 101] width 26 height 7
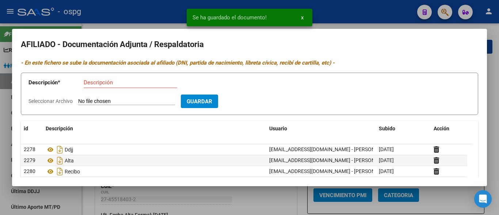
click at [94, 81] on input "Descripción" at bounding box center [131, 82] width 94 height 7
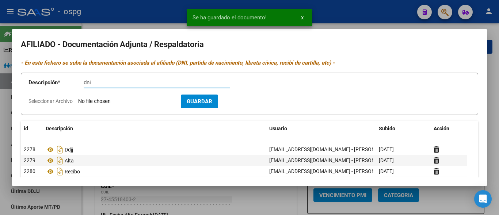
type input "dni"
click at [92, 106] on form "Descripción * dni Descripción Seleccionar Archivo Guardar" at bounding box center [249, 94] width 457 height 43
click at [96, 103] on input "Seleccionar Archivo" at bounding box center [126, 101] width 97 height 7
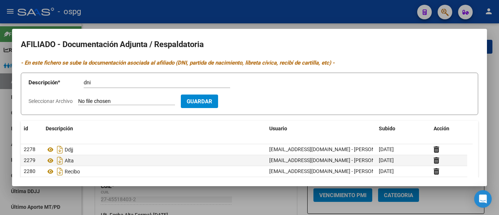
type input "C:\fakepath\DNI FRENTE Y DORSO [PERSON_NAME].pdf"
click at [251, 103] on span "Guardar" at bounding box center [242, 101] width 26 height 7
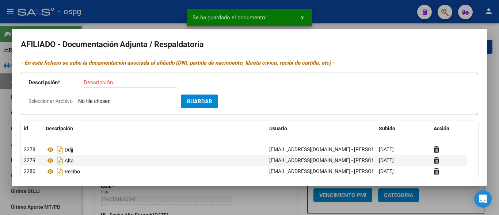
click at [146, 18] on div at bounding box center [249, 107] width 499 height 215
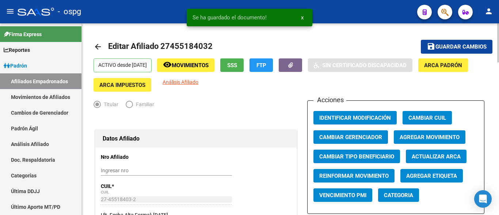
drag, startPoint x: 440, startPoint y: 44, endPoint x: 371, endPoint y: 83, distance: 78.7
click at [436, 47] on span "Guardar cambios" at bounding box center [460, 47] width 51 height 7
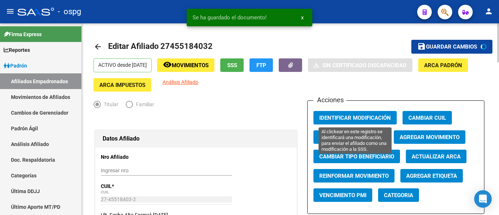
click at [332, 116] on span "Identificar Modificación" at bounding box center [355, 118] width 72 height 7
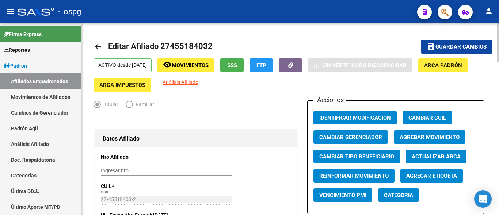
click at [432, 47] on mat-icon "save" at bounding box center [431, 46] width 9 height 9
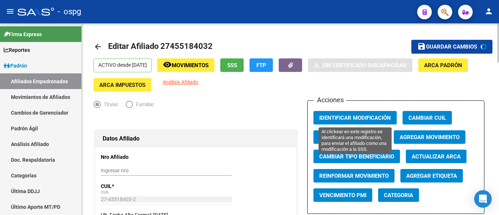
drag, startPoint x: 342, startPoint y: 119, endPoint x: 318, endPoint y: 102, distance: 29.5
click at [341, 119] on span "Identificar Modificación" at bounding box center [355, 118] width 72 height 7
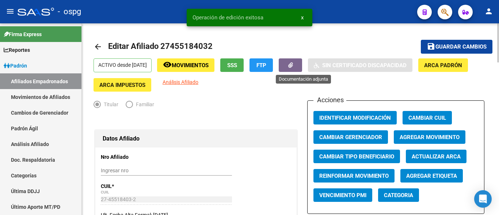
click at [302, 67] on button "button" at bounding box center [290, 65] width 23 height 14
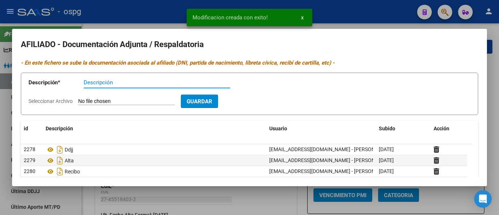
click at [93, 3] on div at bounding box center [249, 107] width 499 height 215
